Goal: Obtain resource: Download file/media

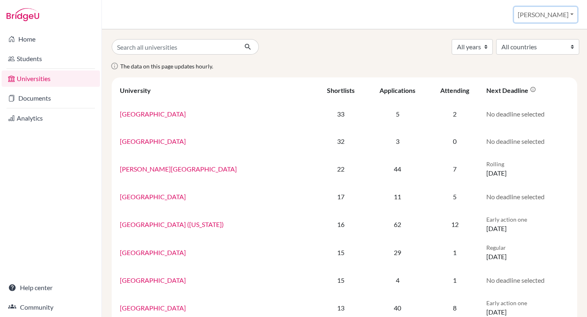
click at [564, 15] on button "[PERSON_NAME]" at bounding box center [545, 14] width 63 height 15
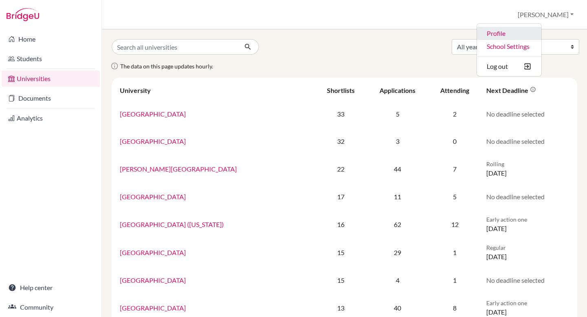
click at [538, 31] on link "Profile" at bounding box center [509, 33] width 64 height 13
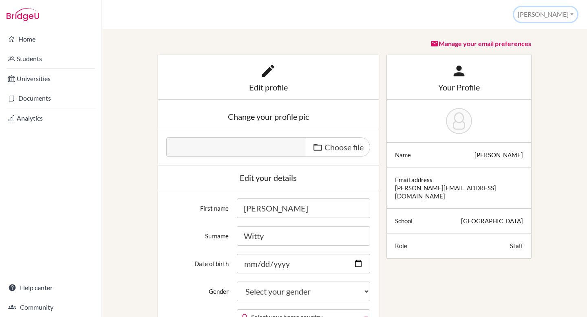
click at [559, 15] on button "[PERSON_NAME]" at bounding box center [545, 14] width 63 height 15
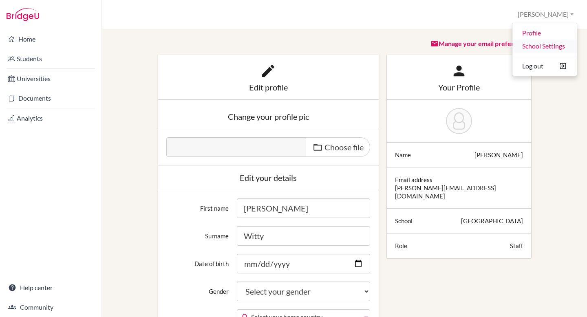
click at [555, 45] on link "School Settings" at bounding box center [544, 46] width 64 height 13
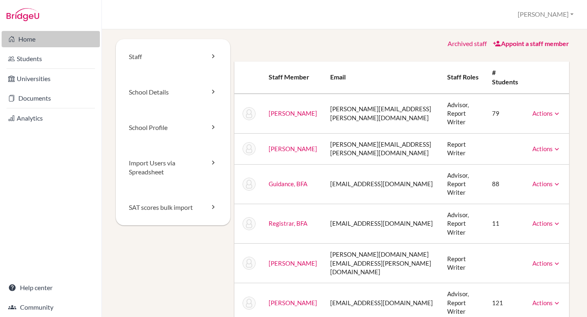
click at [19, 38] on link "Home" at bounding box center [51, 39] width 98 height 16
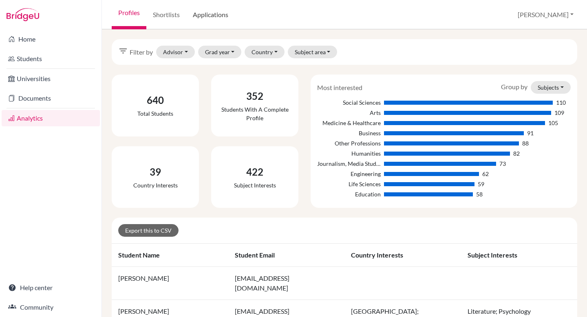
click at [209, 13] on link "Applications" at bounding box center [210, 14] width 48 height 29
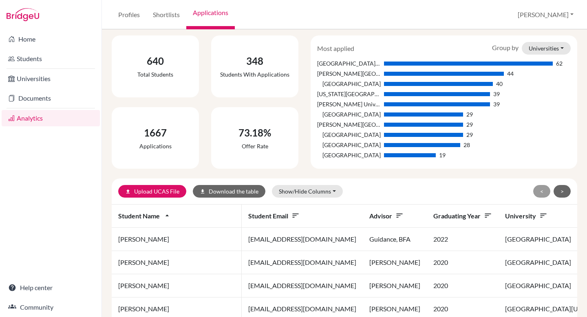
scroll to position [40, 0]
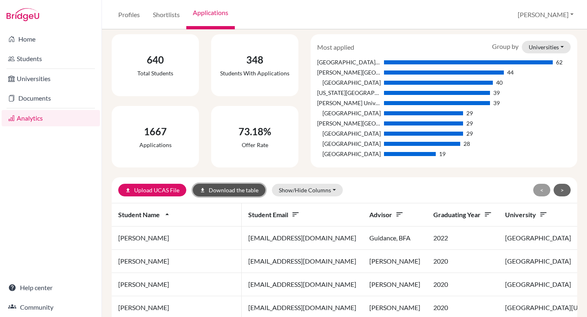
click at [229, 189] on button "download Download the table" at bounding box center [229, 190] width 73 height 13
